Goal: Task Accomplishment & Management: Use online tool/utility

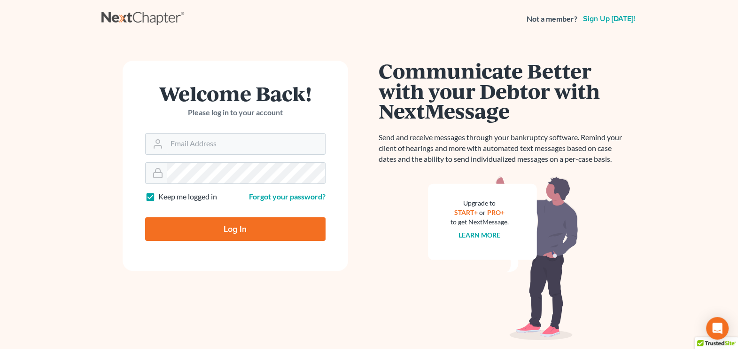
type input "[PERSON_NAME][EMAIL_ADDRESS][DOMAIN_NAME]"
click at [187, 223] on input "Log In" at bounding box center [235, 229] width 180 height 24
type input "Thinking..."
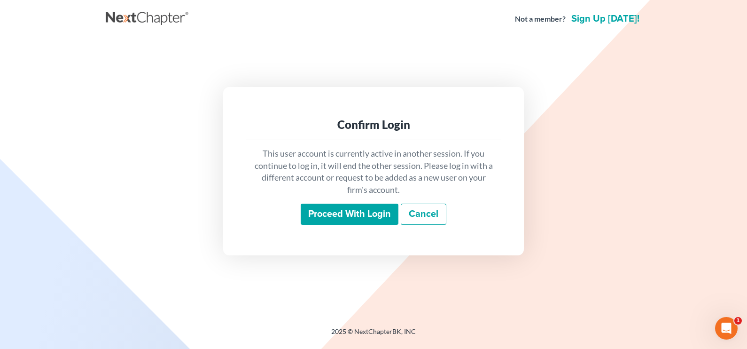
click at [320, 212] on input "Proceed with login" at bounding box center [350, 215] width 98 height 22
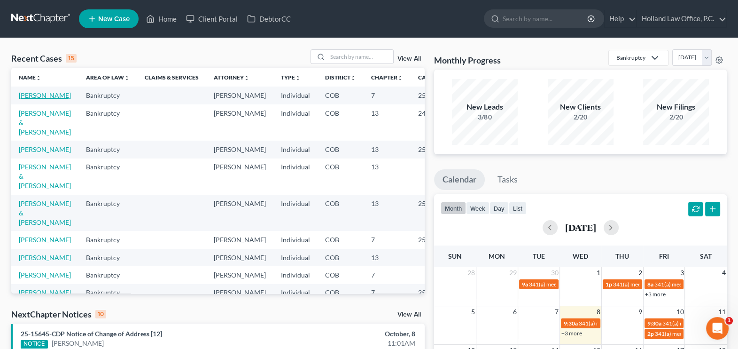
click at [21, 99] on link "[PERSON_NAME]" at bounding box center [45, 95] width 52 height 8
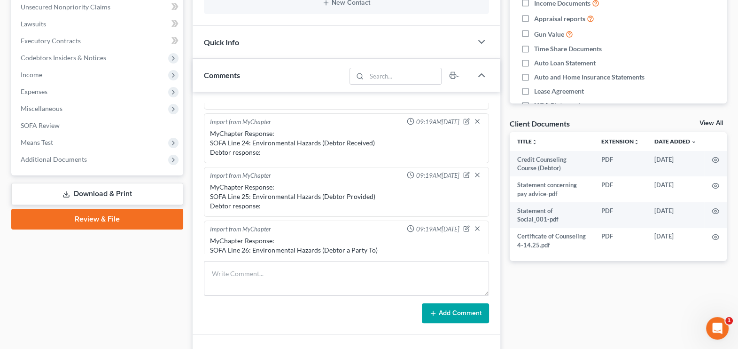
scroll to position [101, 0]
